Goal: Entertainment & Leisure: Browse casually

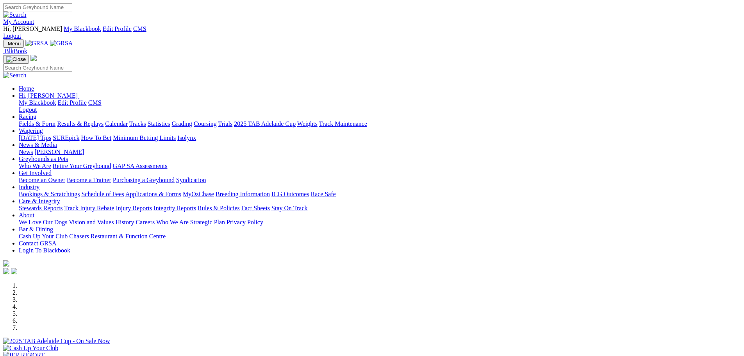
click at [166, 233] on link "Chasers Restaurant & Function Centre" at bounding box center [117, 236] width 96 height 7
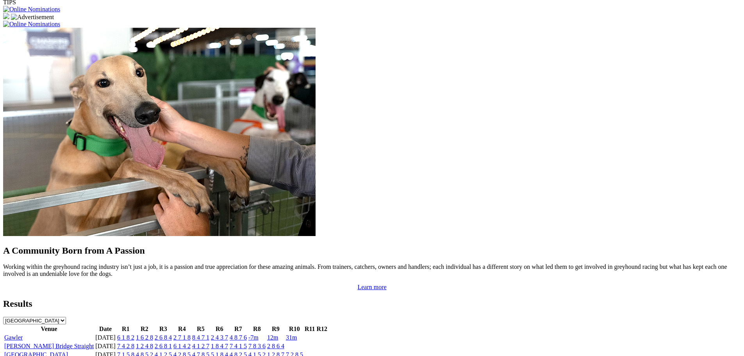
scroll to position [742, 0]
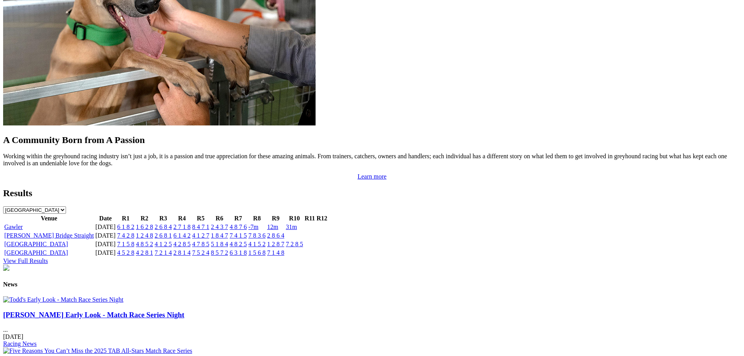
click at [123, 296] on img at bounding box center [63, 299] width 120 height 7
